Goal: Complete application form

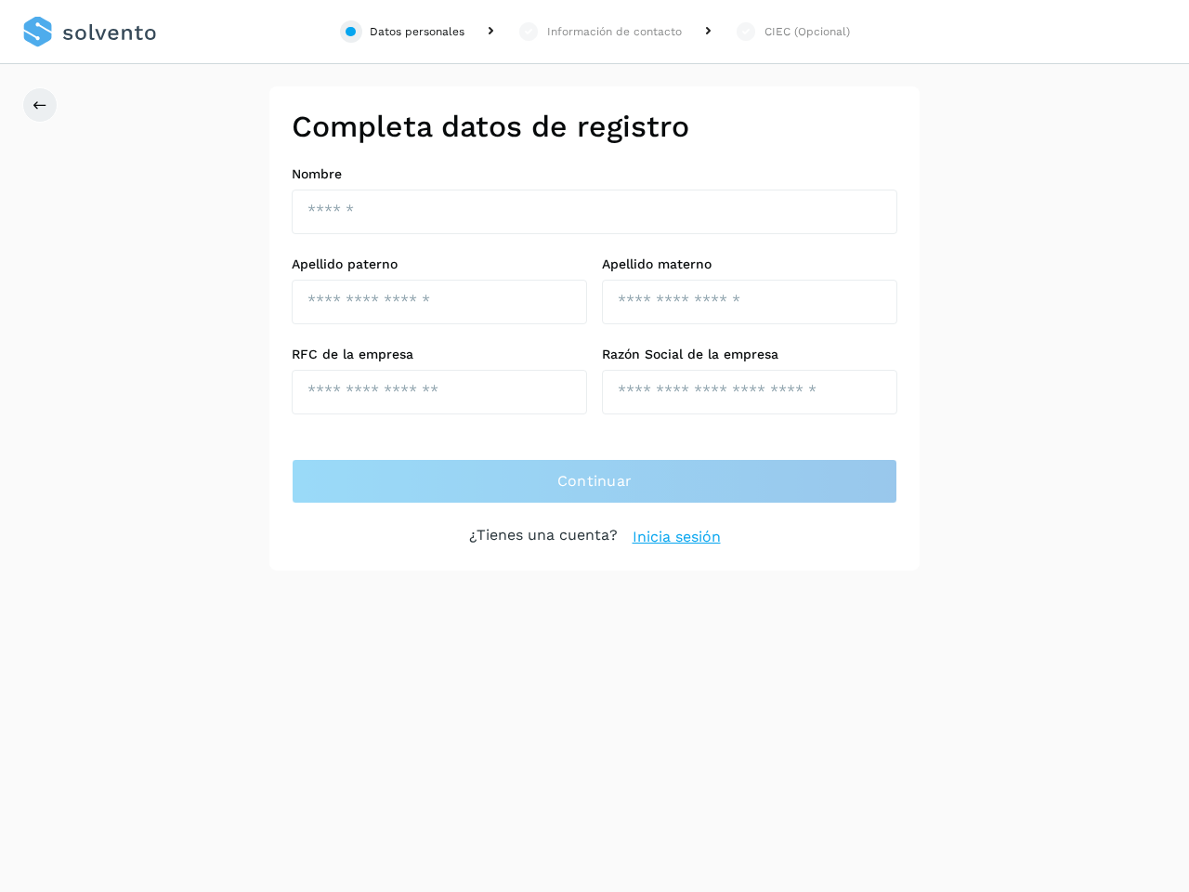
click at [419, 32] on div "Datos personales" at bounding box center [417, 31] width 95 height 17
click at [594, 32] on div "Información de contacto" at bounding box center [614, 31] width 135 height 17
click at [768, 32] on div "CIEC (Opcional)" at bounding box center [807, 31] width 85 height 17
click at [40, 105] on icon at bounding box center [40, 105] width 15 height 15
